Goal: Task Accomplishment & Management: Manage account settings

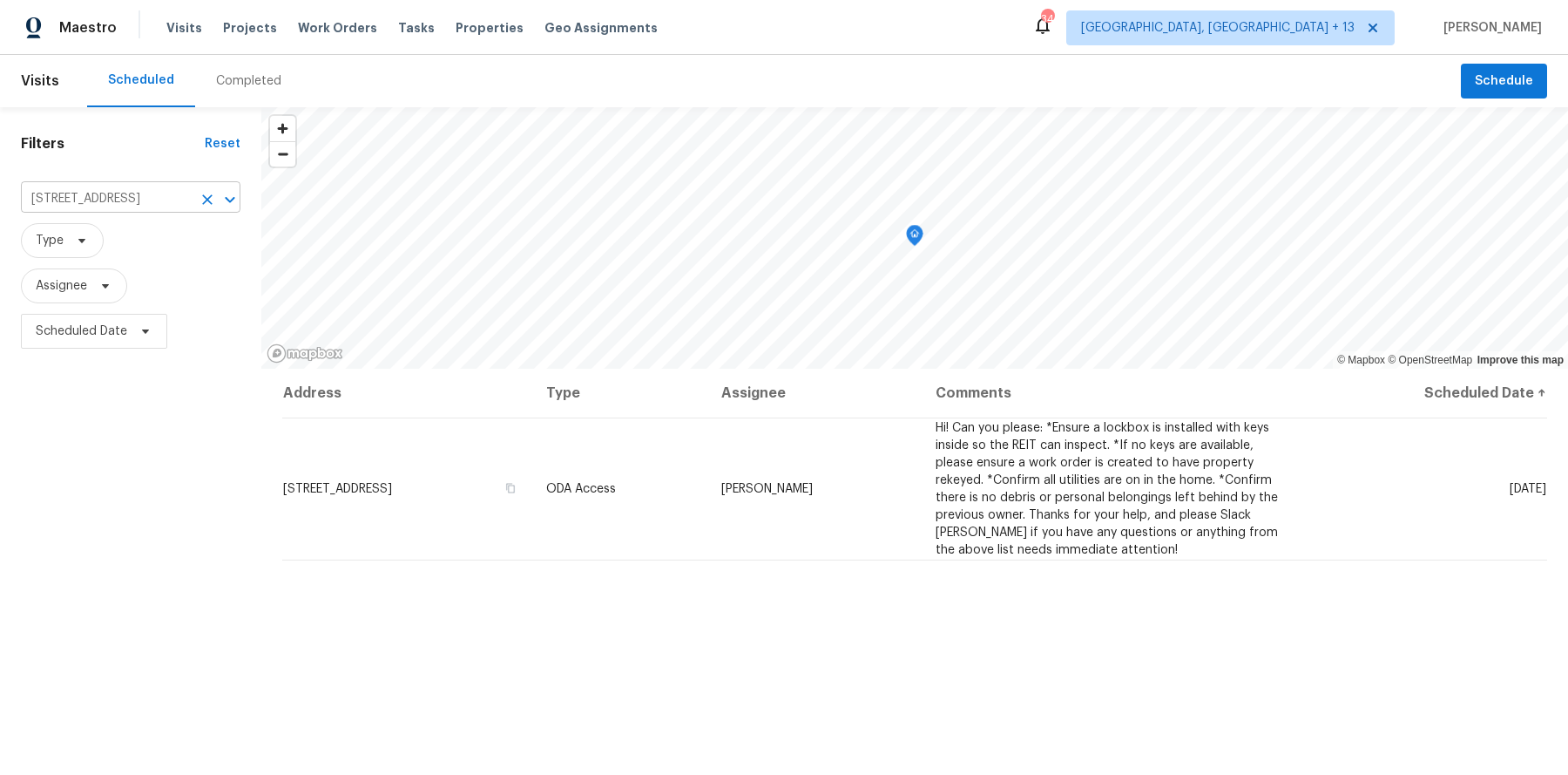
click at [204, 200] on icon "Clear" at bounding box center [207, 199] width 17 height 17
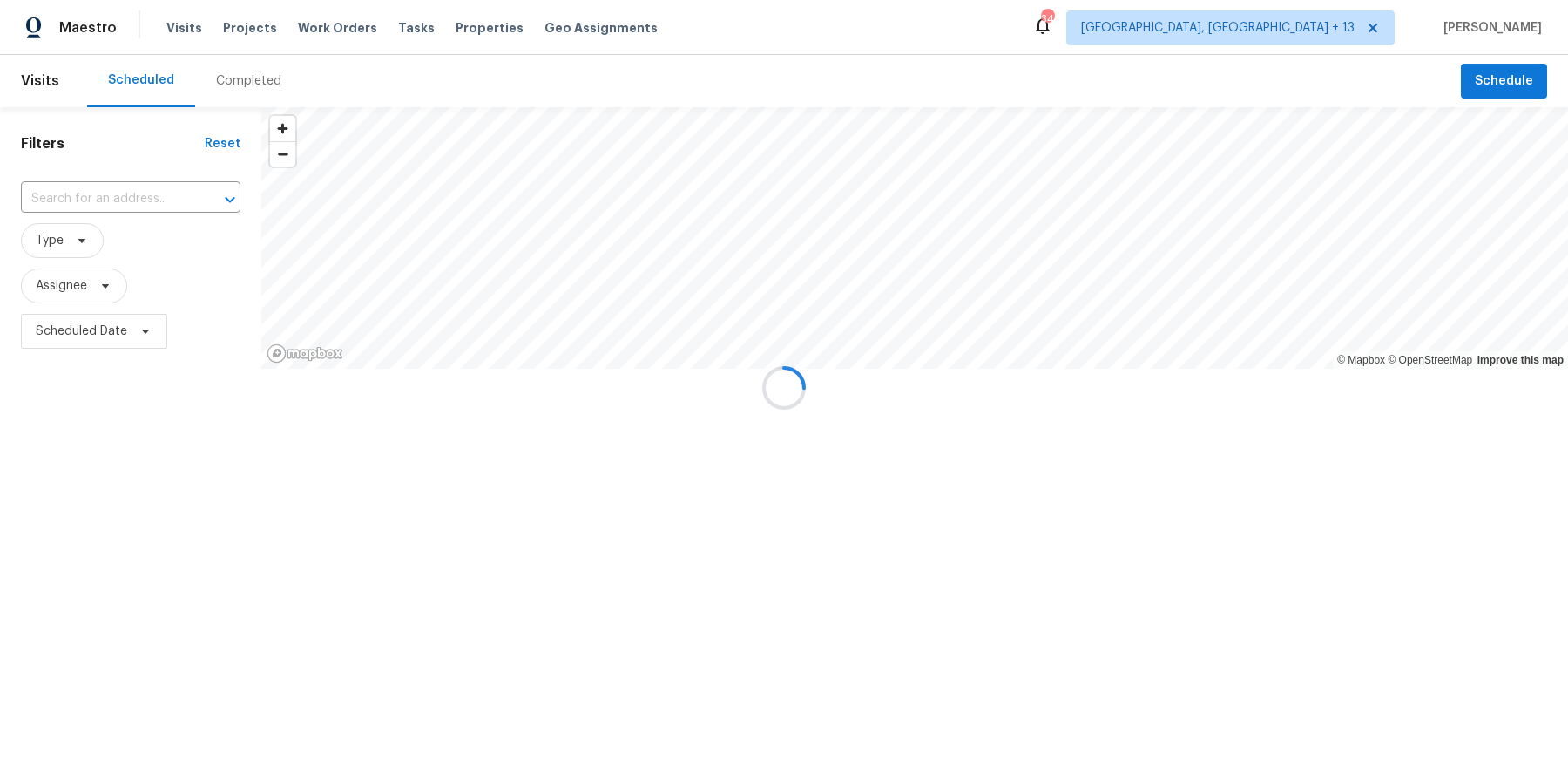
click at [118, 201] on div at bounding box center [784, 388] width 1568 height 775
click at [103, 196] on div at bounding box center [784, 388] width 1568 height 775
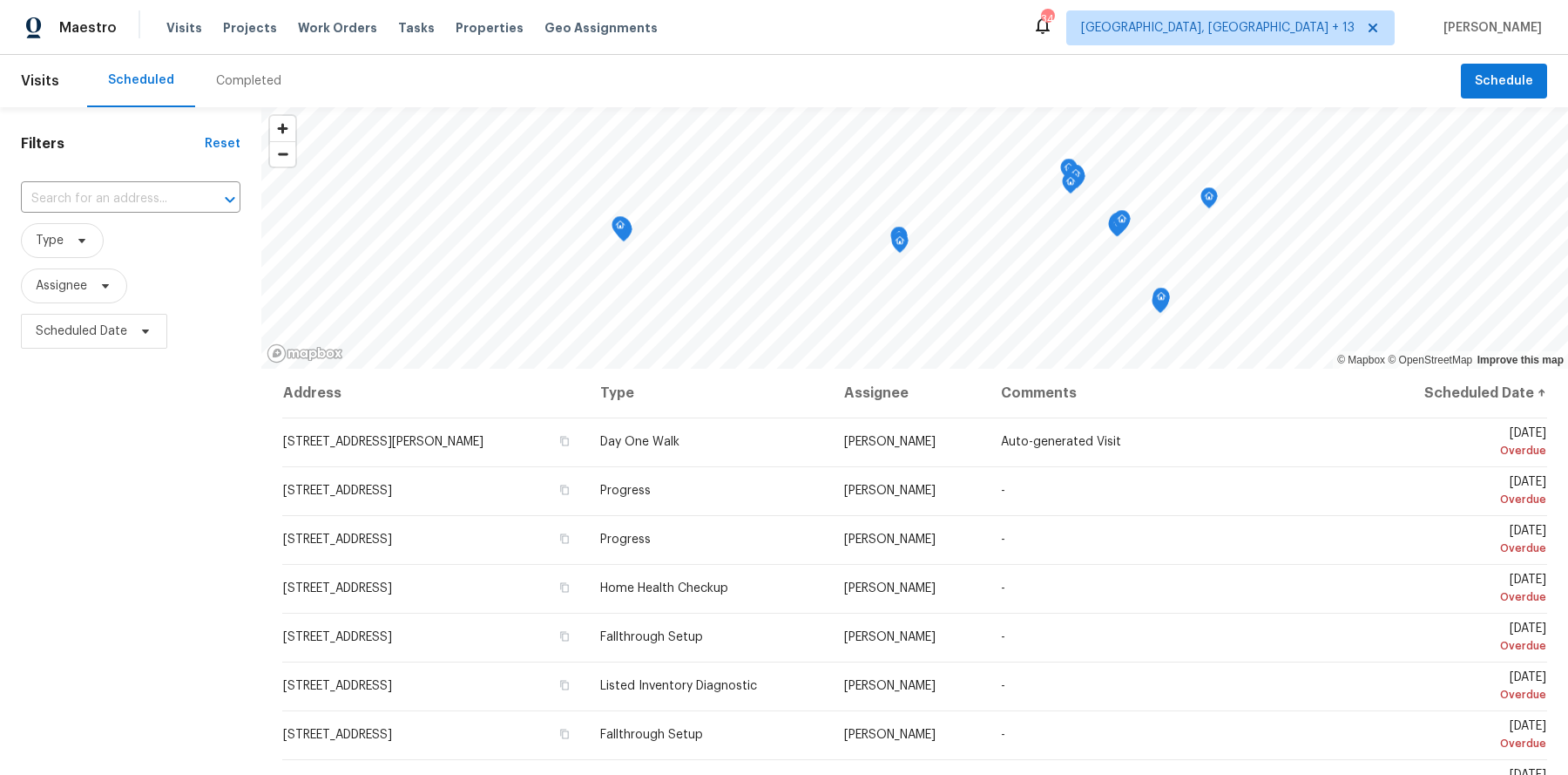
click at [103, 196] on input "text" at bounding box center [106, 199] width 171 height 27
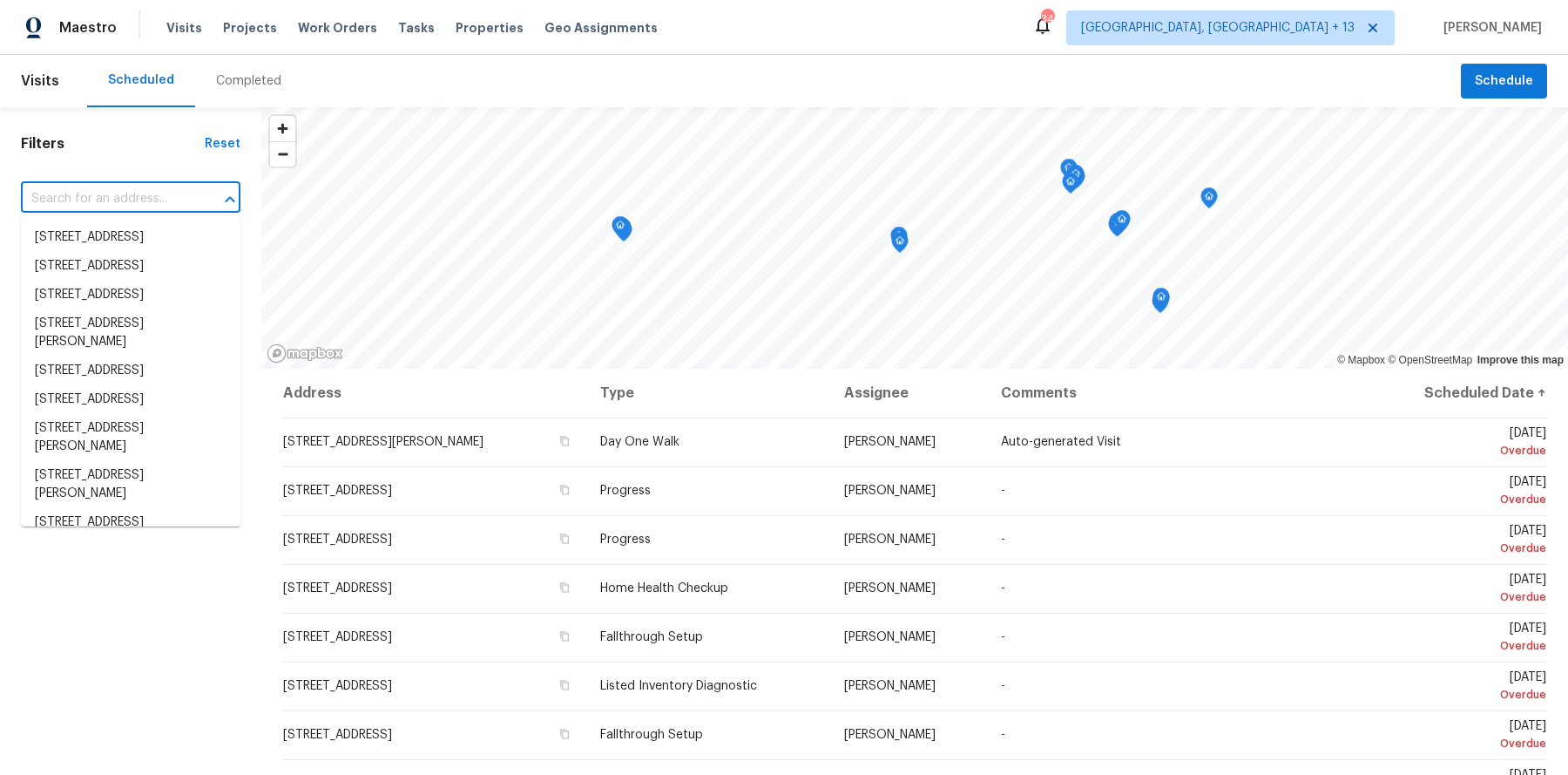
type input "8"
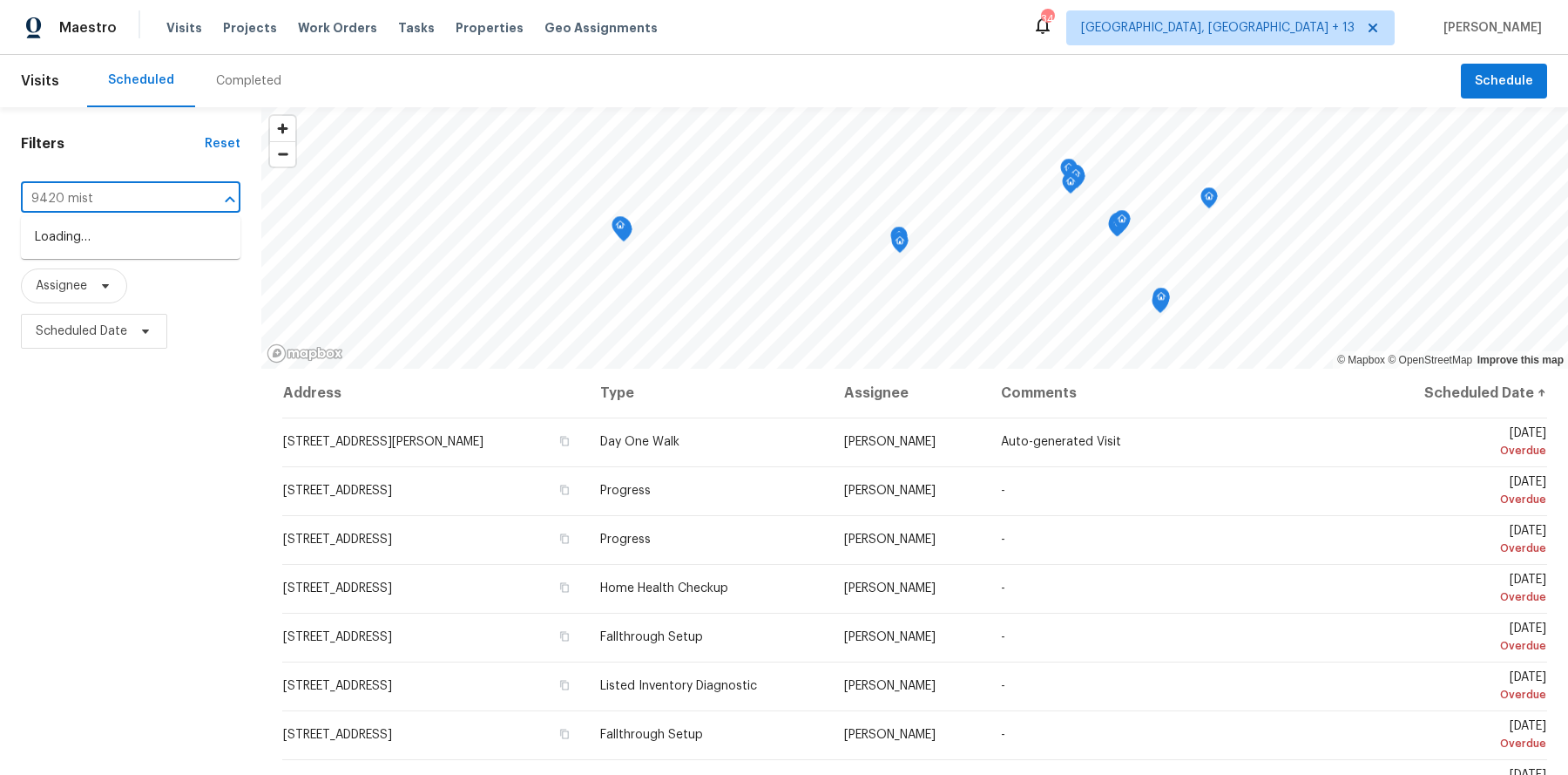
type input "9420 [PERSON_NAME]"
click at [128, 237] on li "[STREET_ADDRESS][PERSON_NAME]" at bounding box center [130, 246] width 219 height 47
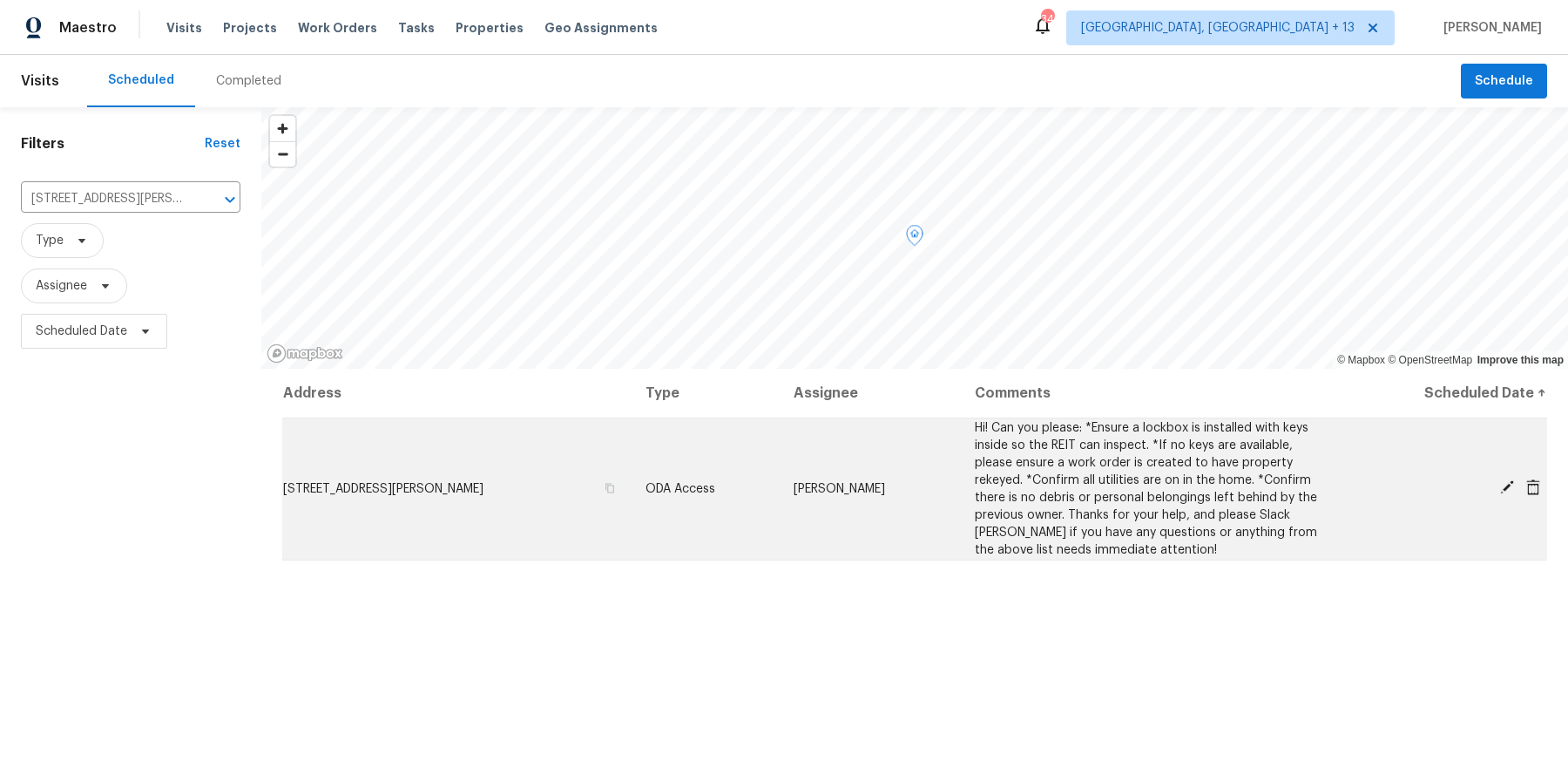
click at [1506, 486] on icon at bounding box center [1507, 487] width 14 height 14
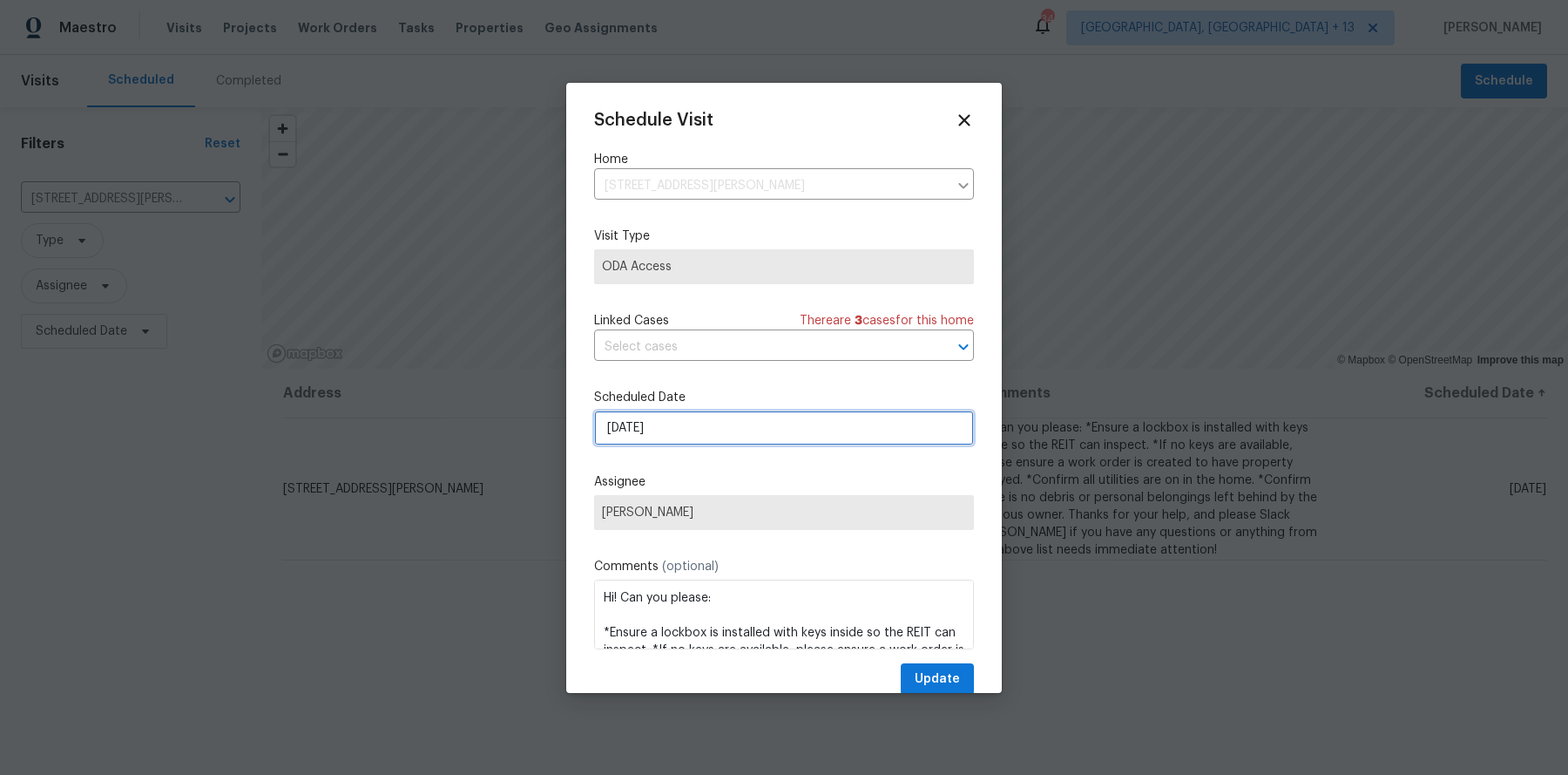
click at [687, 435] on input "[DATE]" at bounding box center [784, 428] width 380 height 35
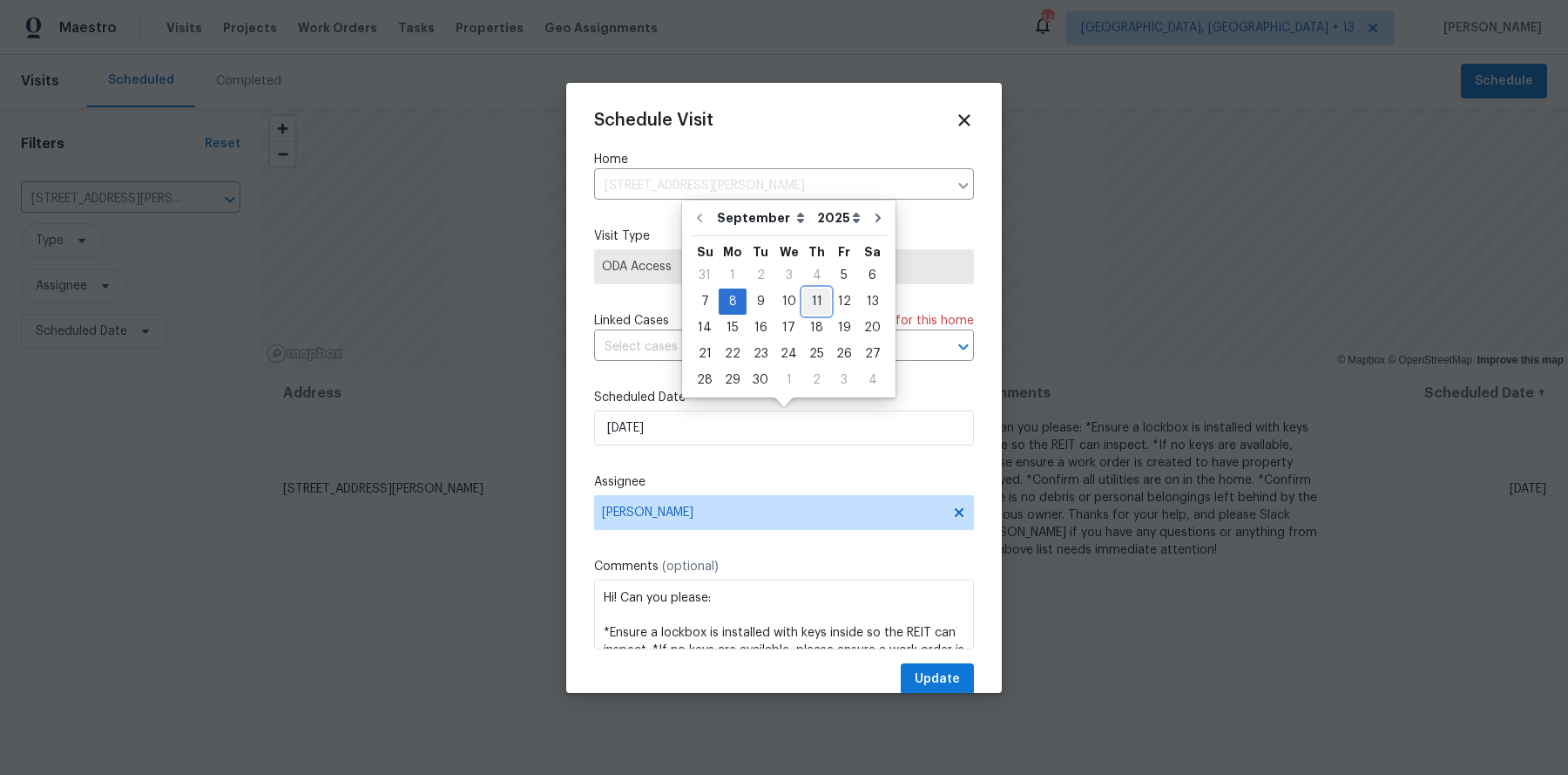
click at [808, 299] on div "11" at bounding box center [817, 301] width 27 height 24
type input "[DATE]"
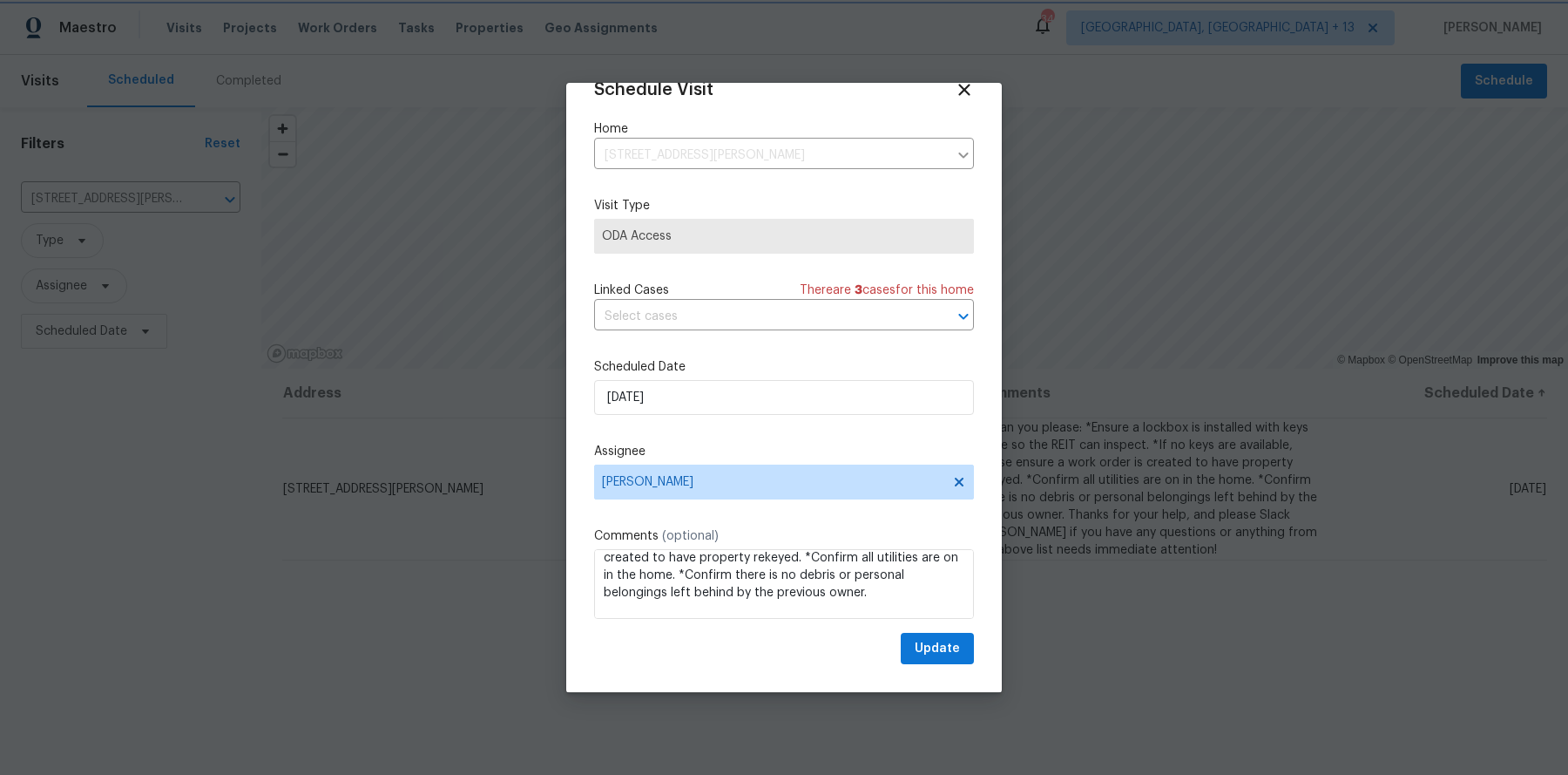
scroll to position [140, 0]
click at [931, 653] on span "Update" at bounding box center [937, 649] width 45 height 22
